Goal: Task Accomplishment & Management: Manage account settings

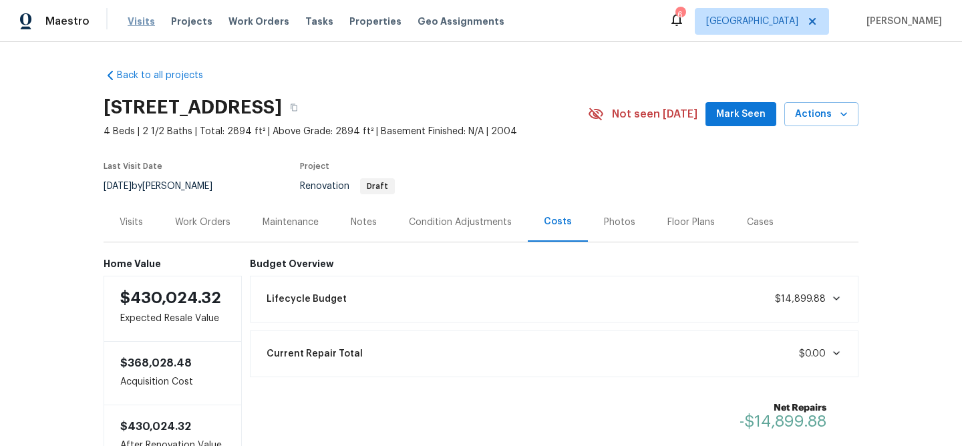
click at [140, 22] on span "Visits" at bounding box center [141, 21] width 27 height 13
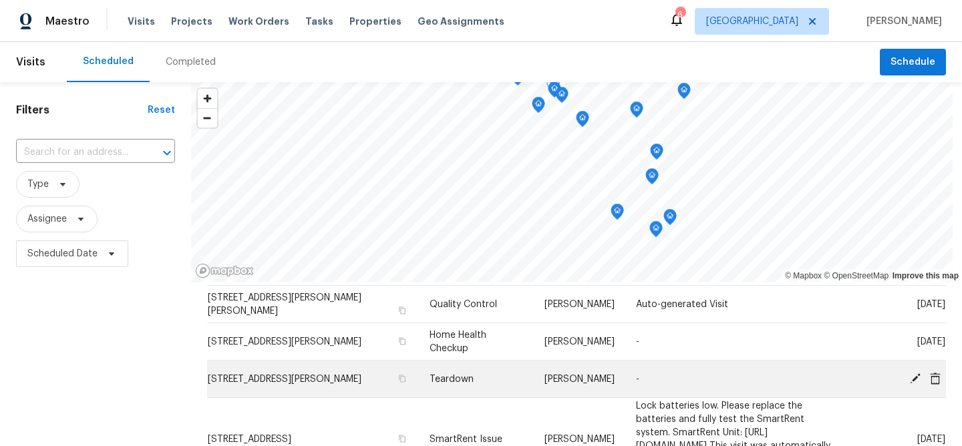
scroll to position [83, 0]
click at [918, 375] on icon at bounding box center [915, 377] width 11 height 11
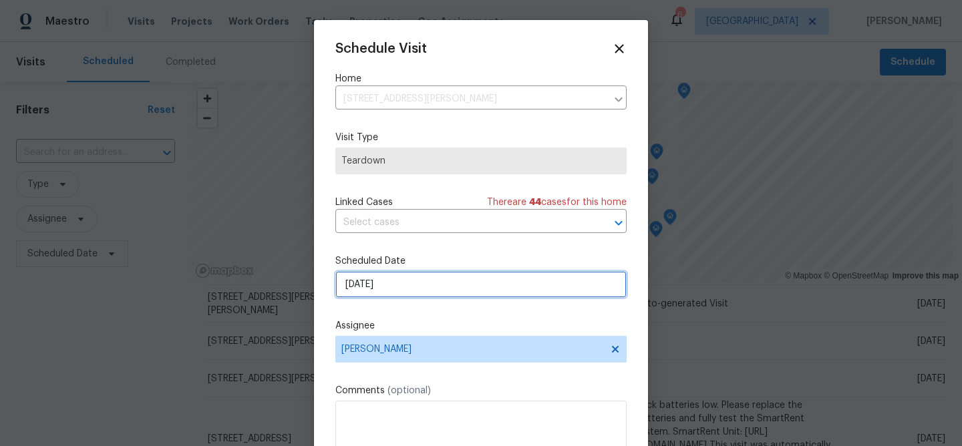
click at [394, 286] on input "[DATE]" at bounding box center [480, 284] width 291 height 27
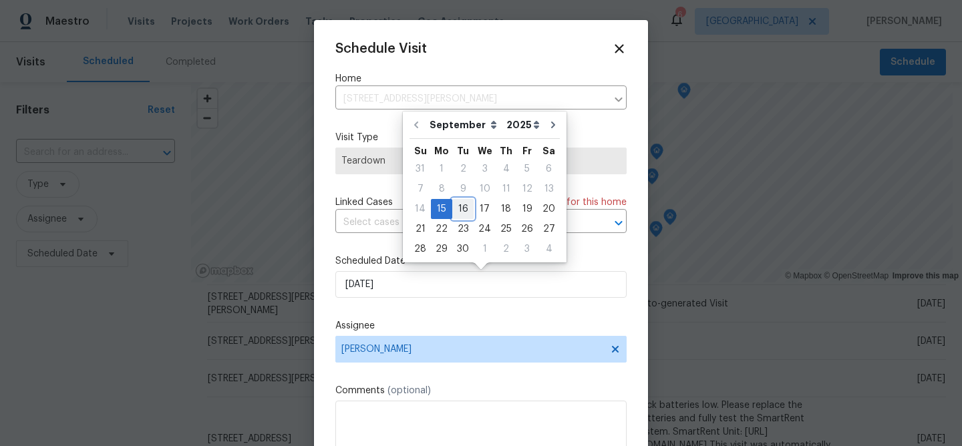
click at [466, 208] on div "16" at bounding box center [462, 209] width 21 height 19
type input "[DATE]"
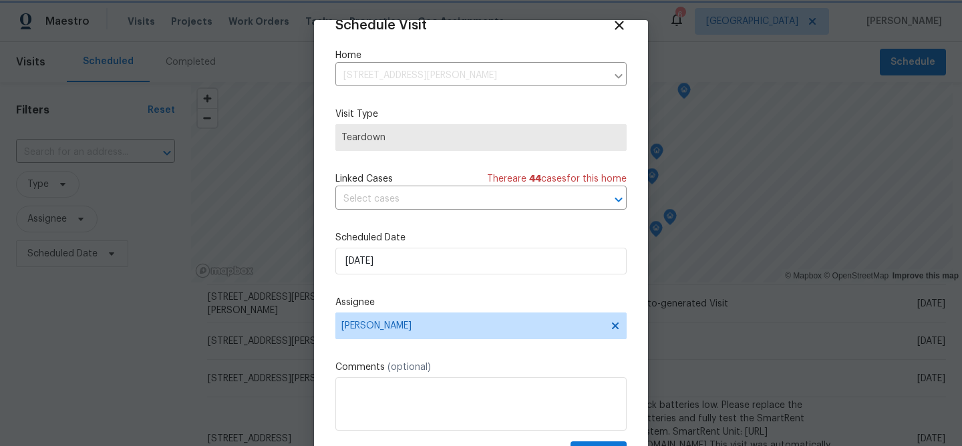
scroll to position [61, 0]
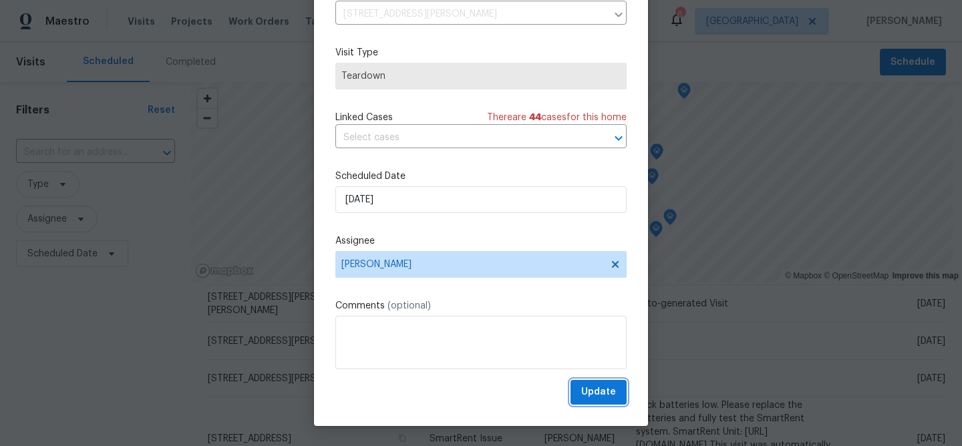
click at [606, 391] on span "Update" at bounding box center [598, 392] width 35 height 17
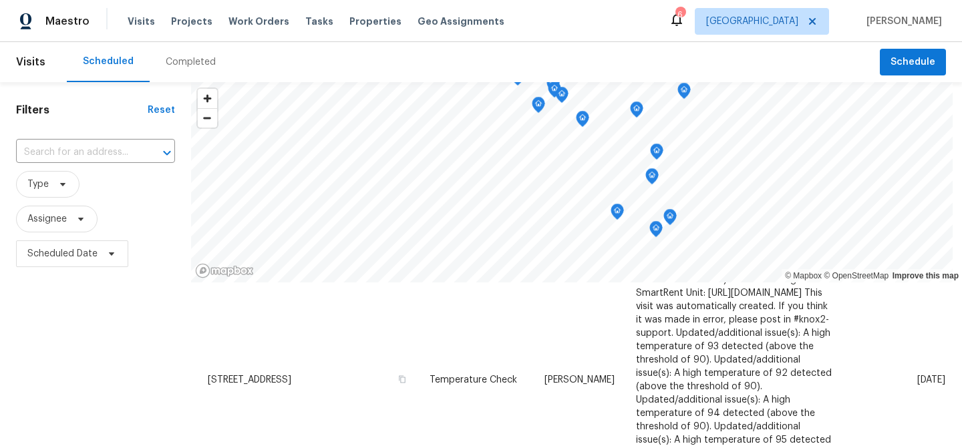
scroll to position [265, 0]
